Goal: Task Accomplishment & Management: Manage account settings

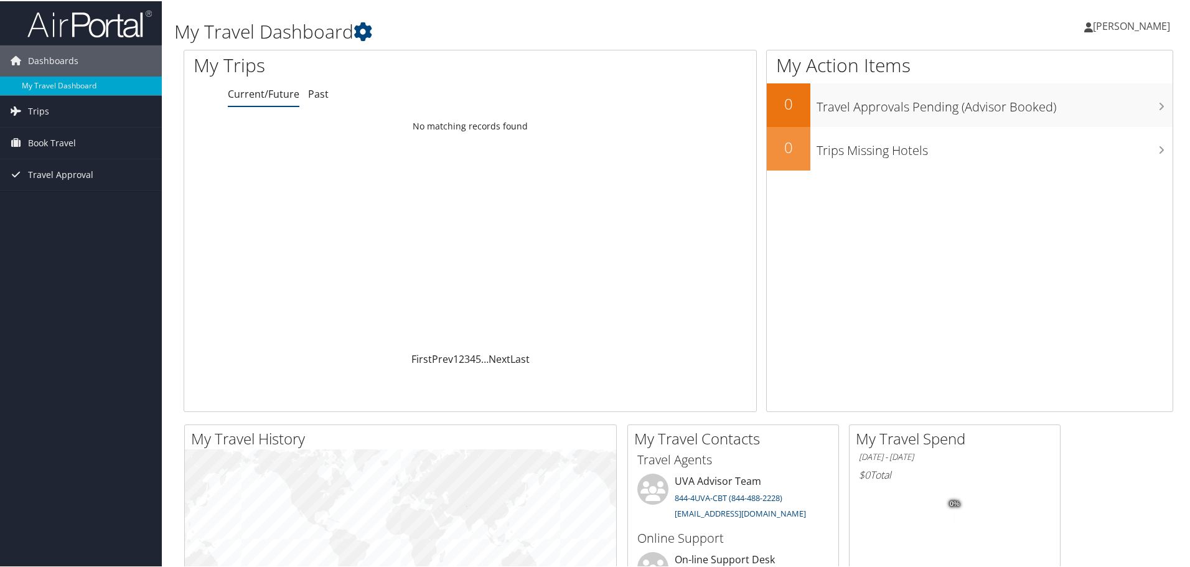
click at [1138, 29] on span "[PERSON_NAME]" at bounding box center [1131, 25] width 77 height 14
click at [1053, 65] on link "My Settings" at bounding box center [1098, 68] width 139 height 21
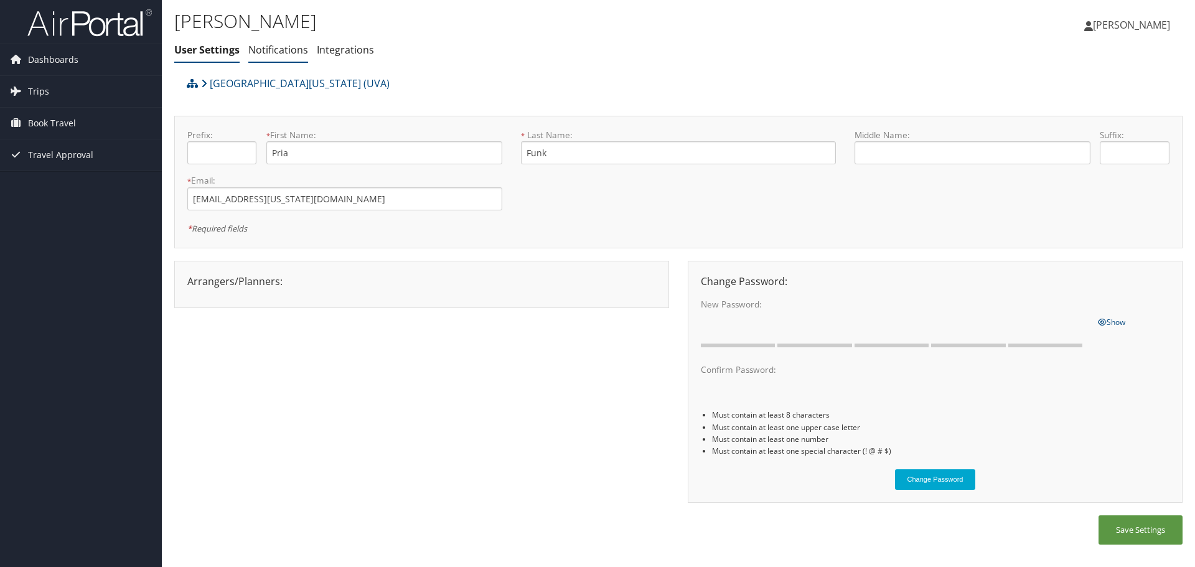
click at [260, 52] on link "Notifications" at bounding box center [278, 50] width 60 height 14
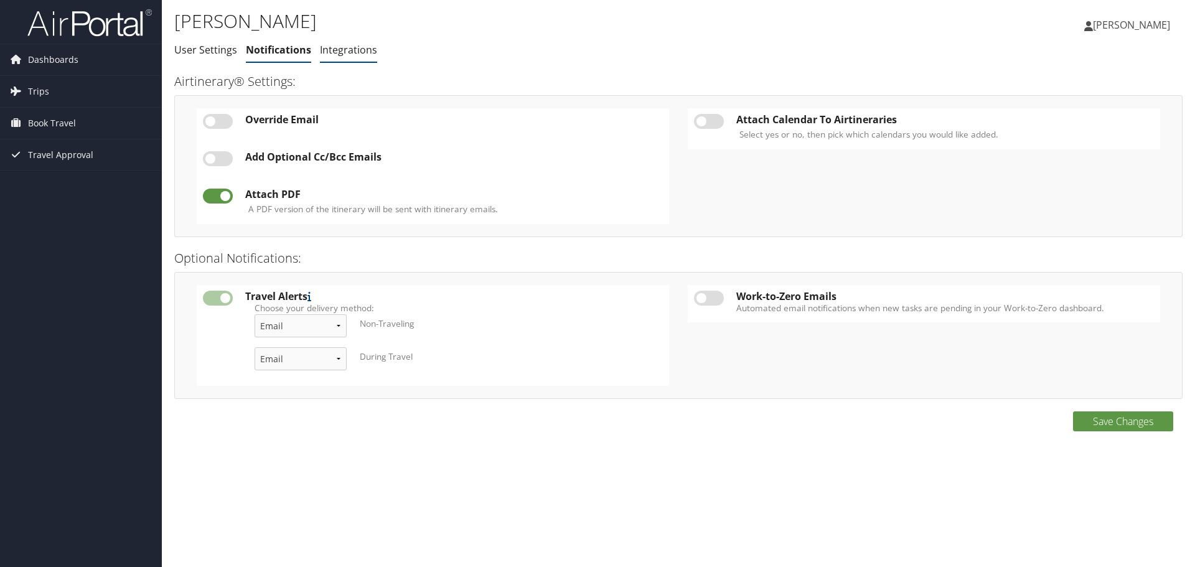
click at [358, 52] on link "Integrations" at bounding box center [348, 50] width 57 height 14
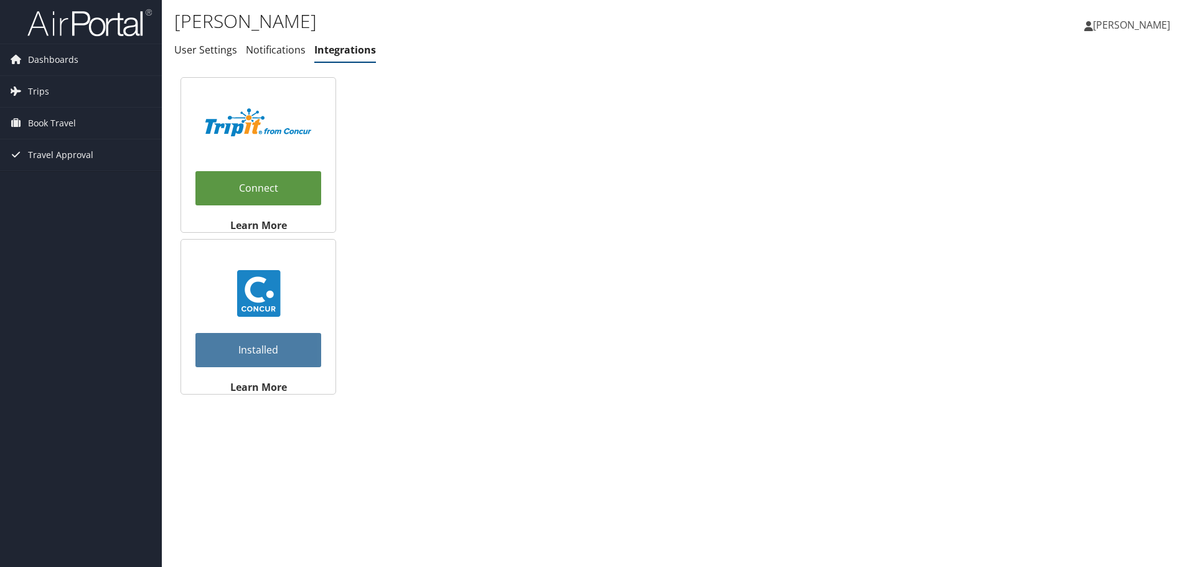
click at [277, 343] on link "Installed" at bounding box center [258, 350] width 126 height 34
click at [66, 119] on span "Book Travel" at bounding box center [52, 123] width 48 height 31
click at [70, 96] on link "Trips" at bounding box center [81, 91] width 162 height 31
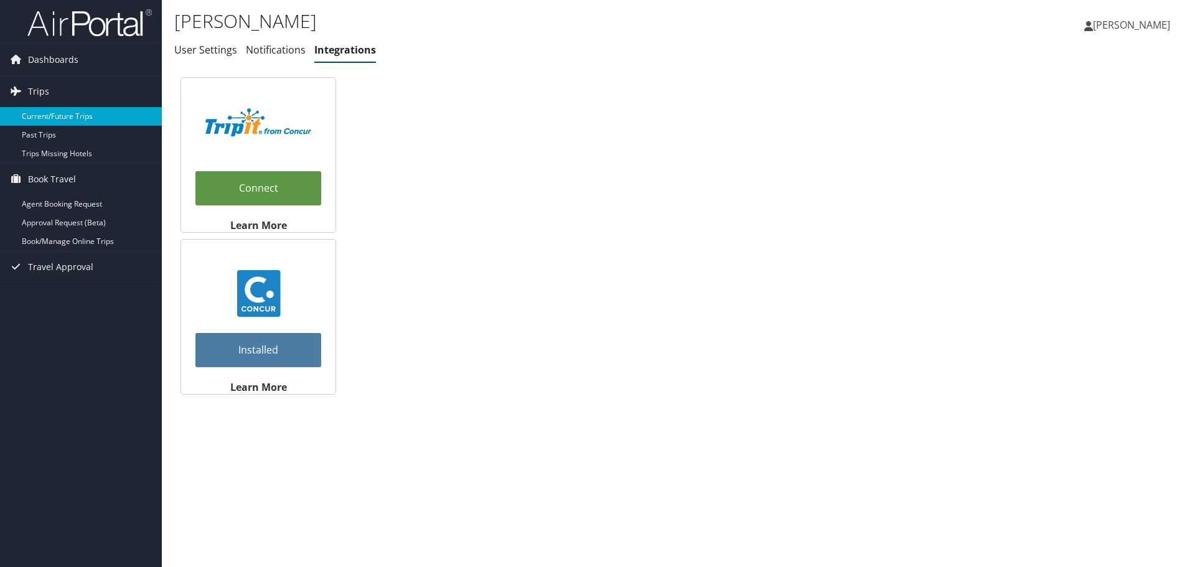
click at [76, 111] on link "Current/Future Trips" at bounding box center [81, 116] width 162 height 19
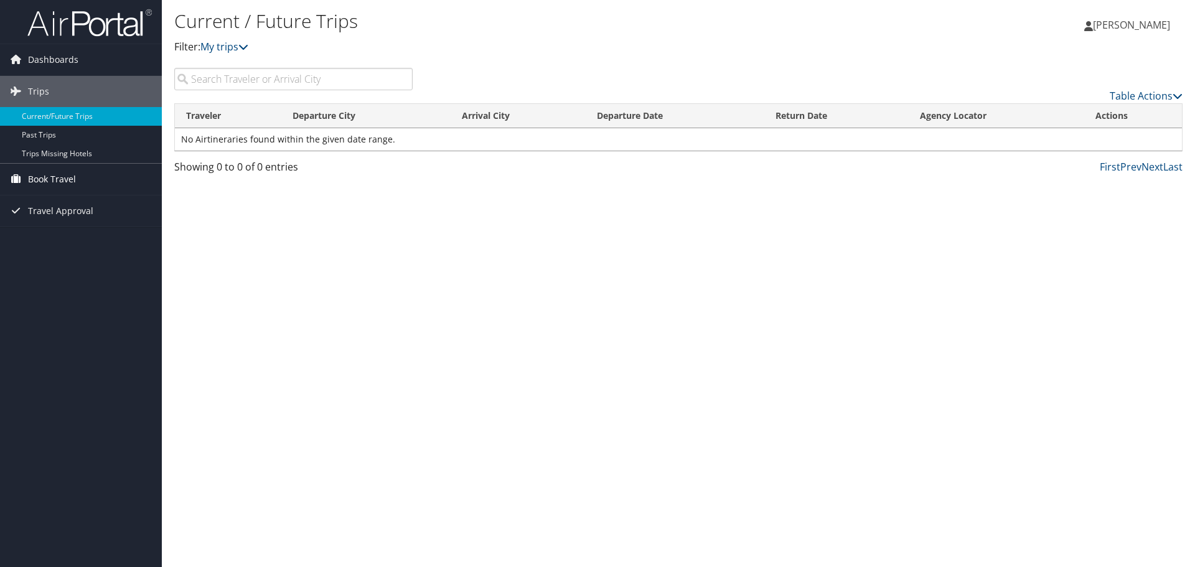
click at [43, 181] on span "Book Travel" at bounding box center [52, 179] width 48 height 31
